Goal: Task Accomplishment & Management: Use online tool/utility

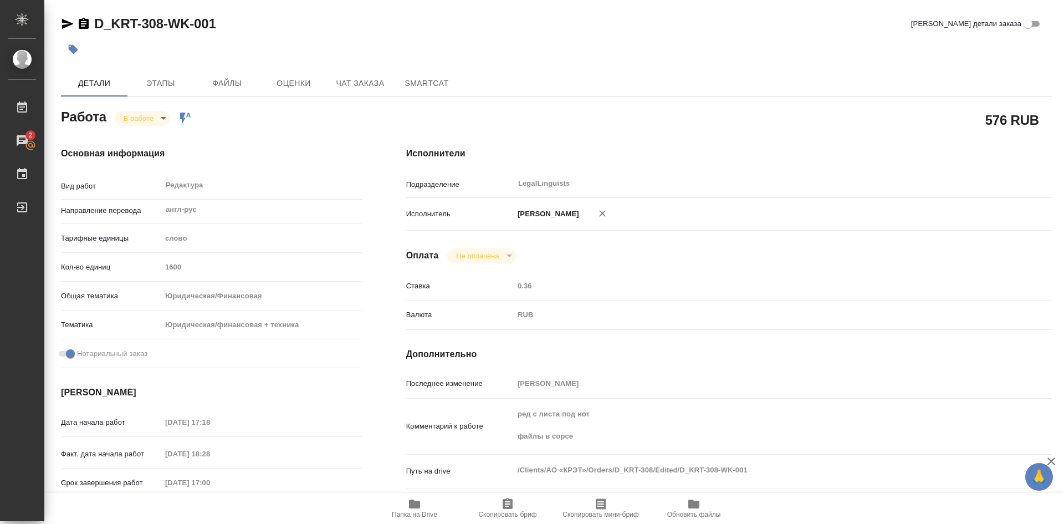
click at [163, 121] on body "🙏 .cls-1 fill:#fff; AWATERA [PERSON_NAME] Работы 2 Чаты График Выйти D_KRT-308-…" at bounding box center [532, 262] width 1064 height 524
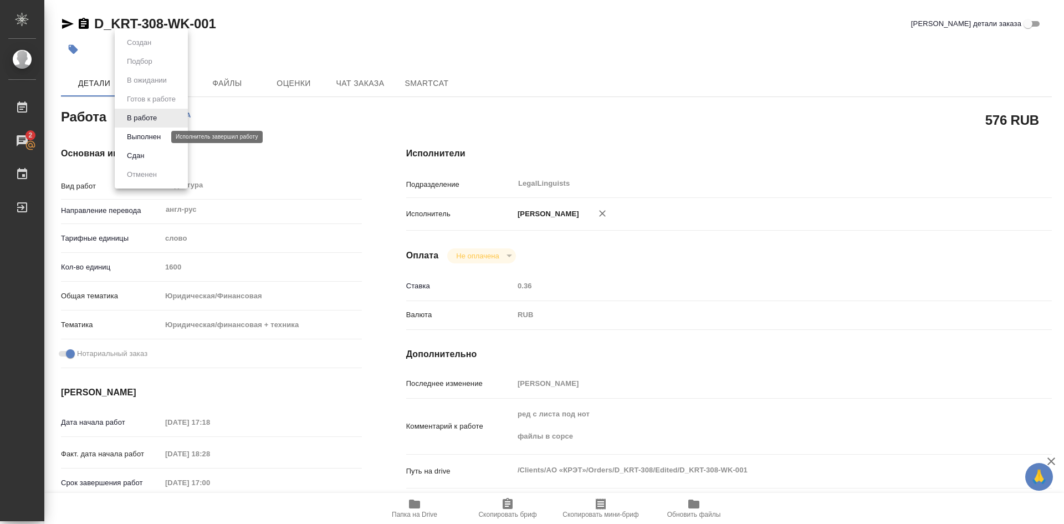
click at [145, 139] on button "Выполнен" at bounding box center [144, 137] width 40 height 12
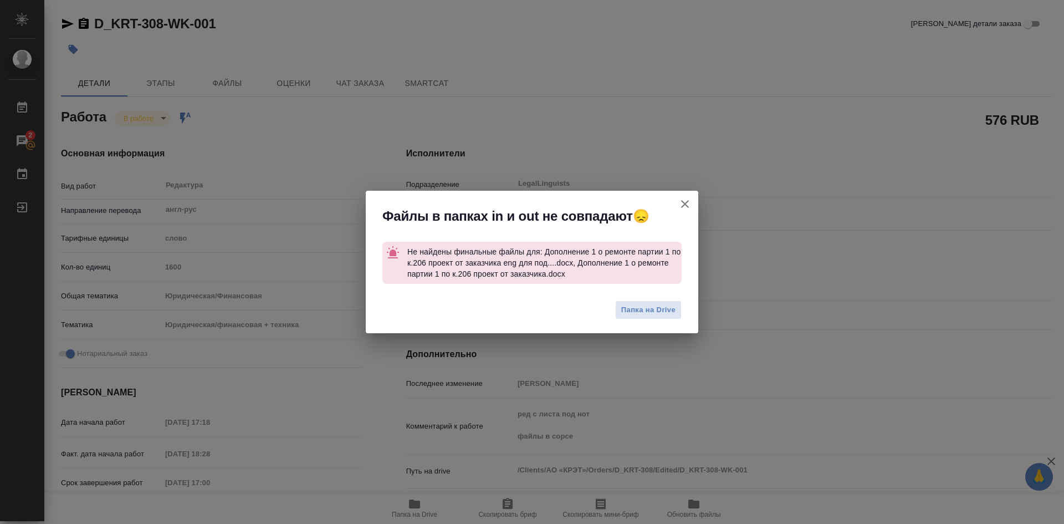
type textarea "x"
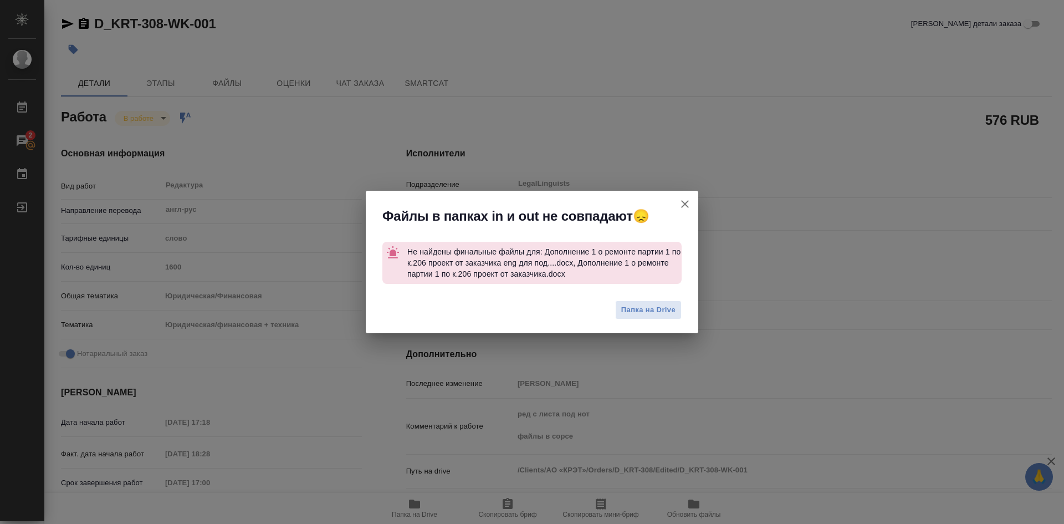
type textarea "x"
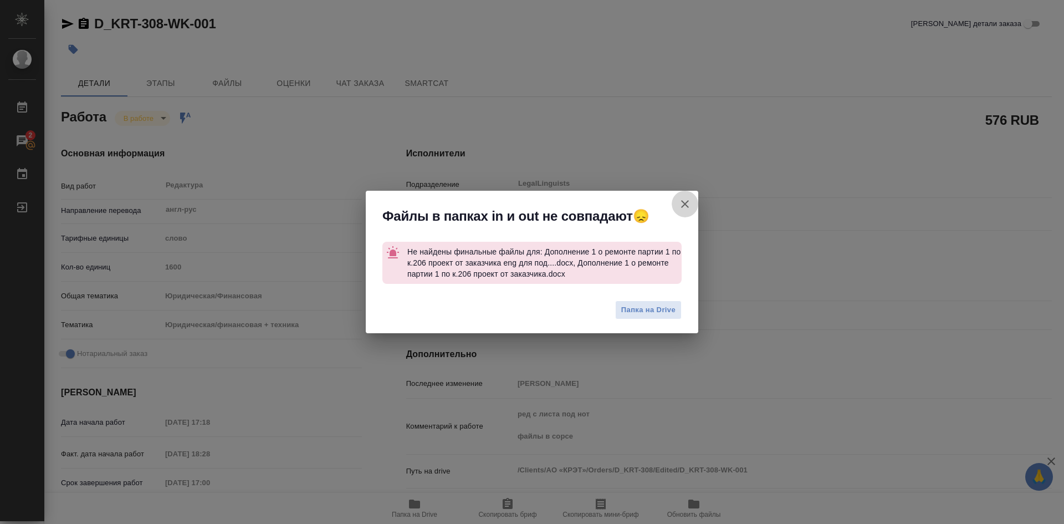
click at [685, 203] on icon "button" at bounding box center [685, 204] width 8 height 8
type textarea "x"
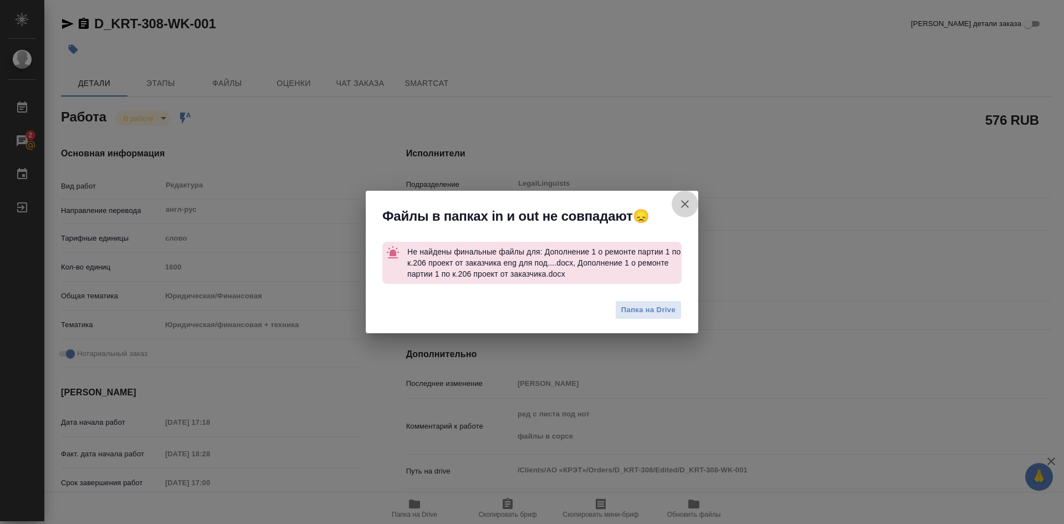
type textarea "x"
